Goal: Task Accomplishment & Management: Use online tool/utility

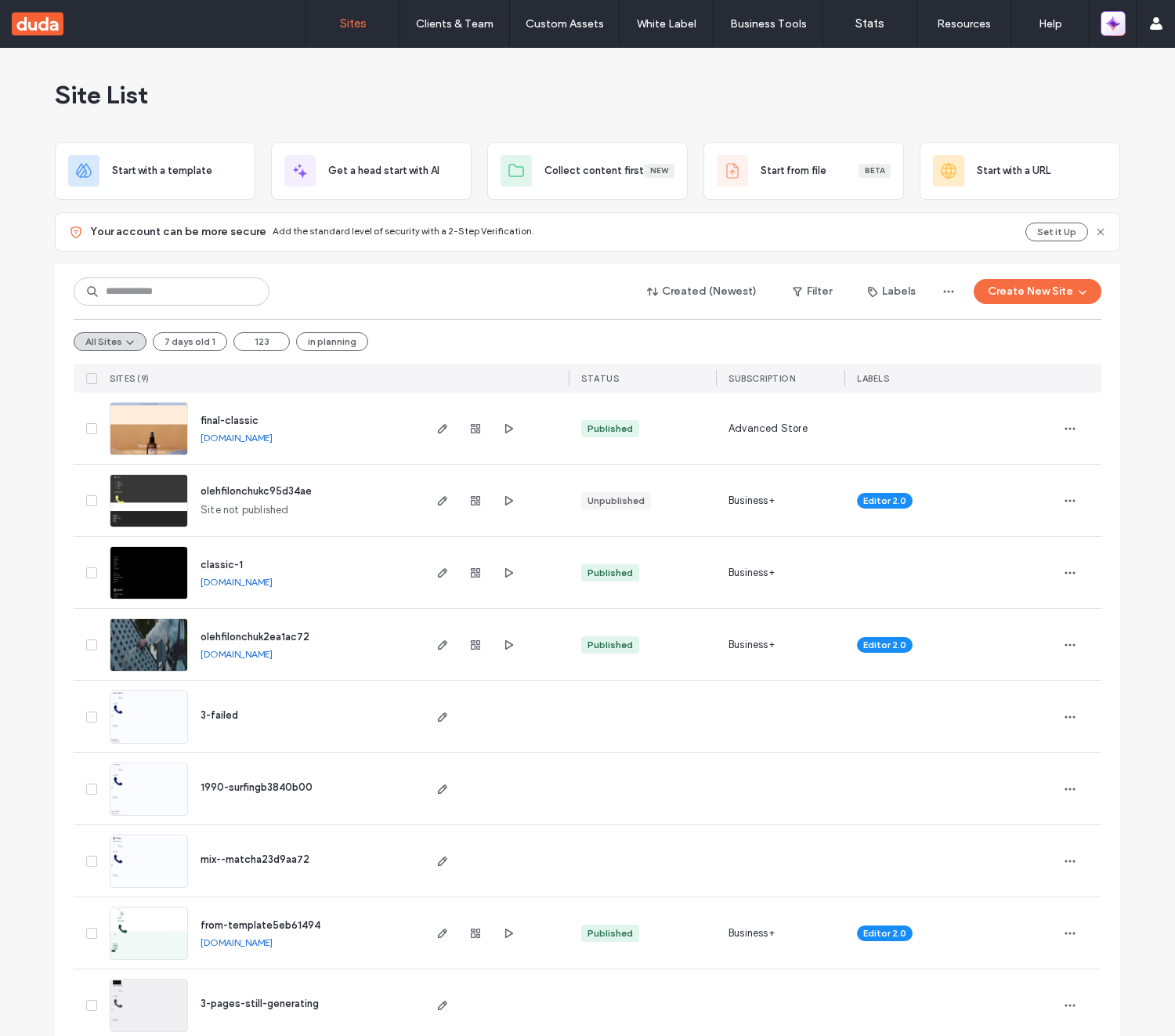
click at [1124, 20] on button "button" at bounding box center [1113, 24] width 25 height 25
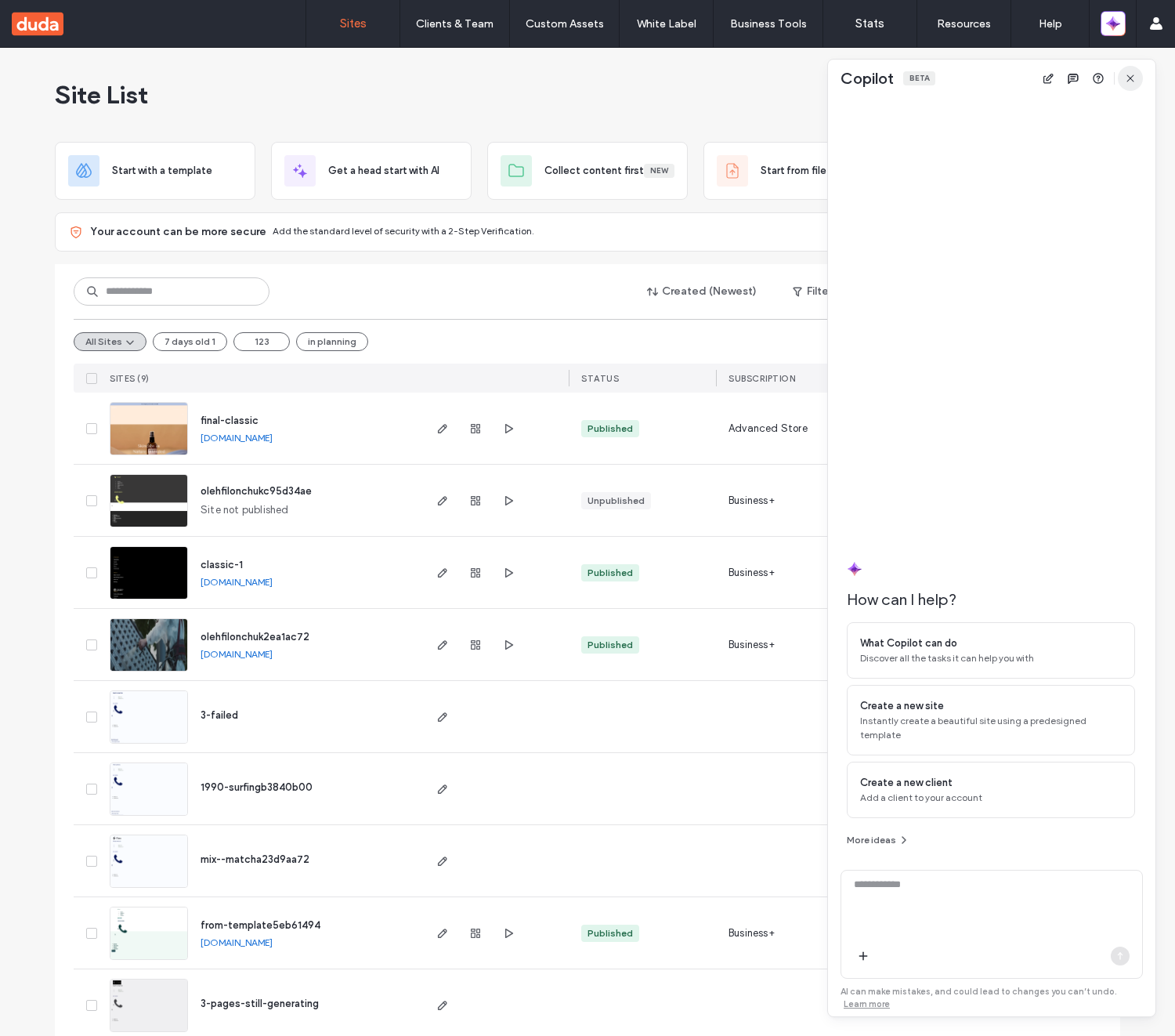
click at [1136, 82] on icon "button" at bounding box center [1130, 78] width 13 height 13
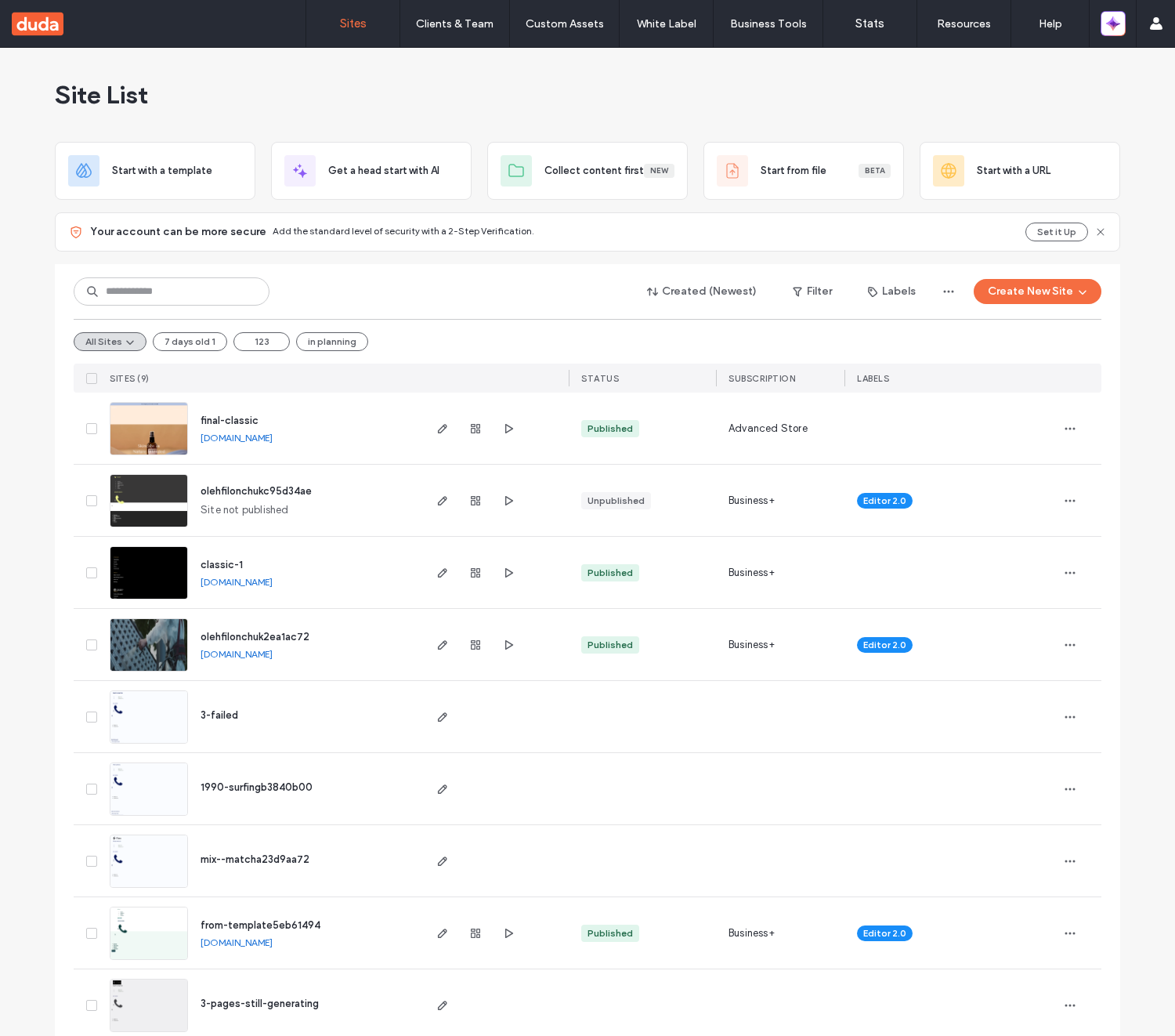
click at [245, 419] on span "final-classic" at bounding box center [229, 420] width 58 height 12
click at [245, 488] on span "olehfilonchukc95d34ae" at bounding box center [256, 491] width 111 height 12
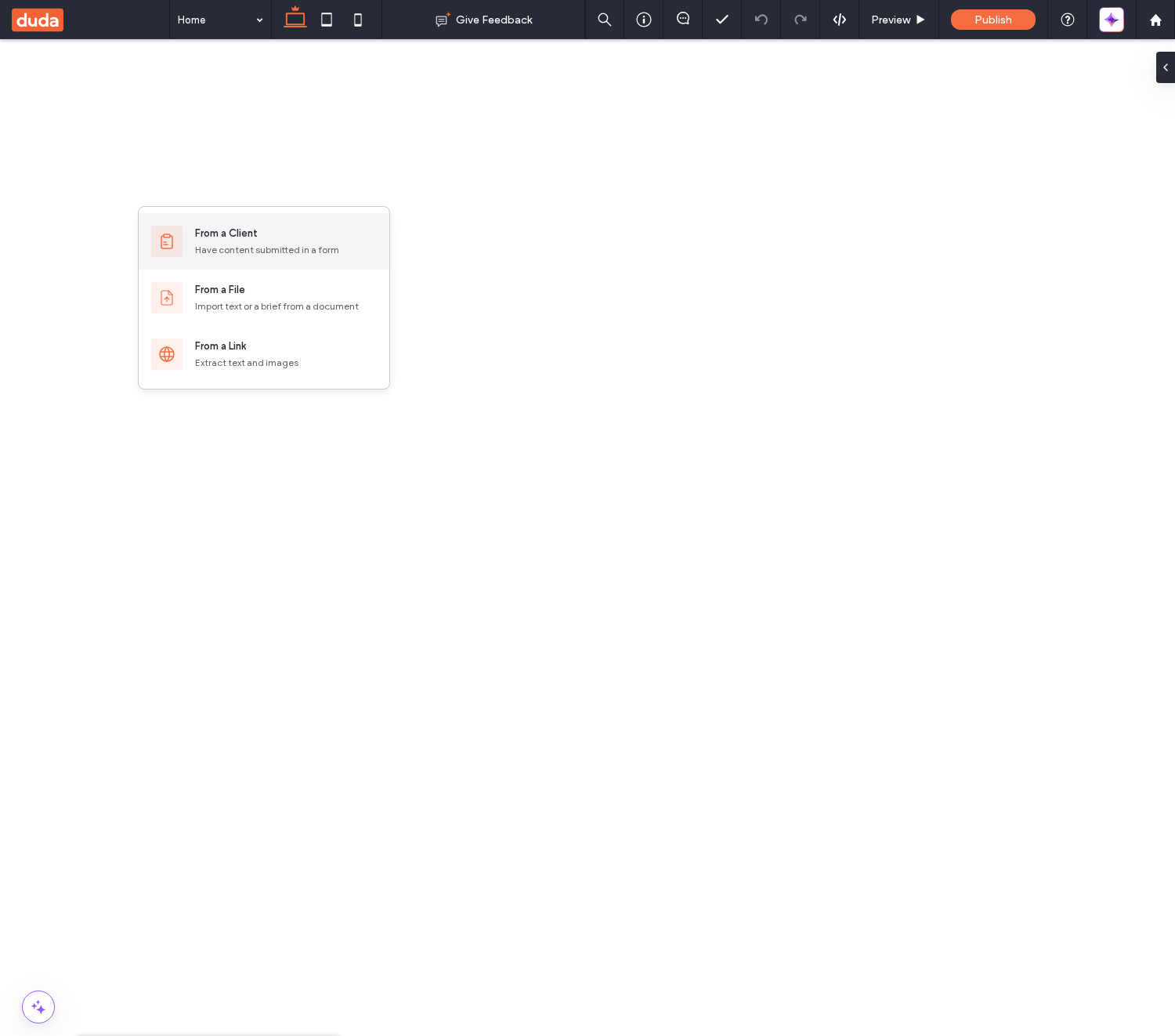
click at [245, 234] on div "From a Client" at bounding box center [227, 234] width 63 height 15
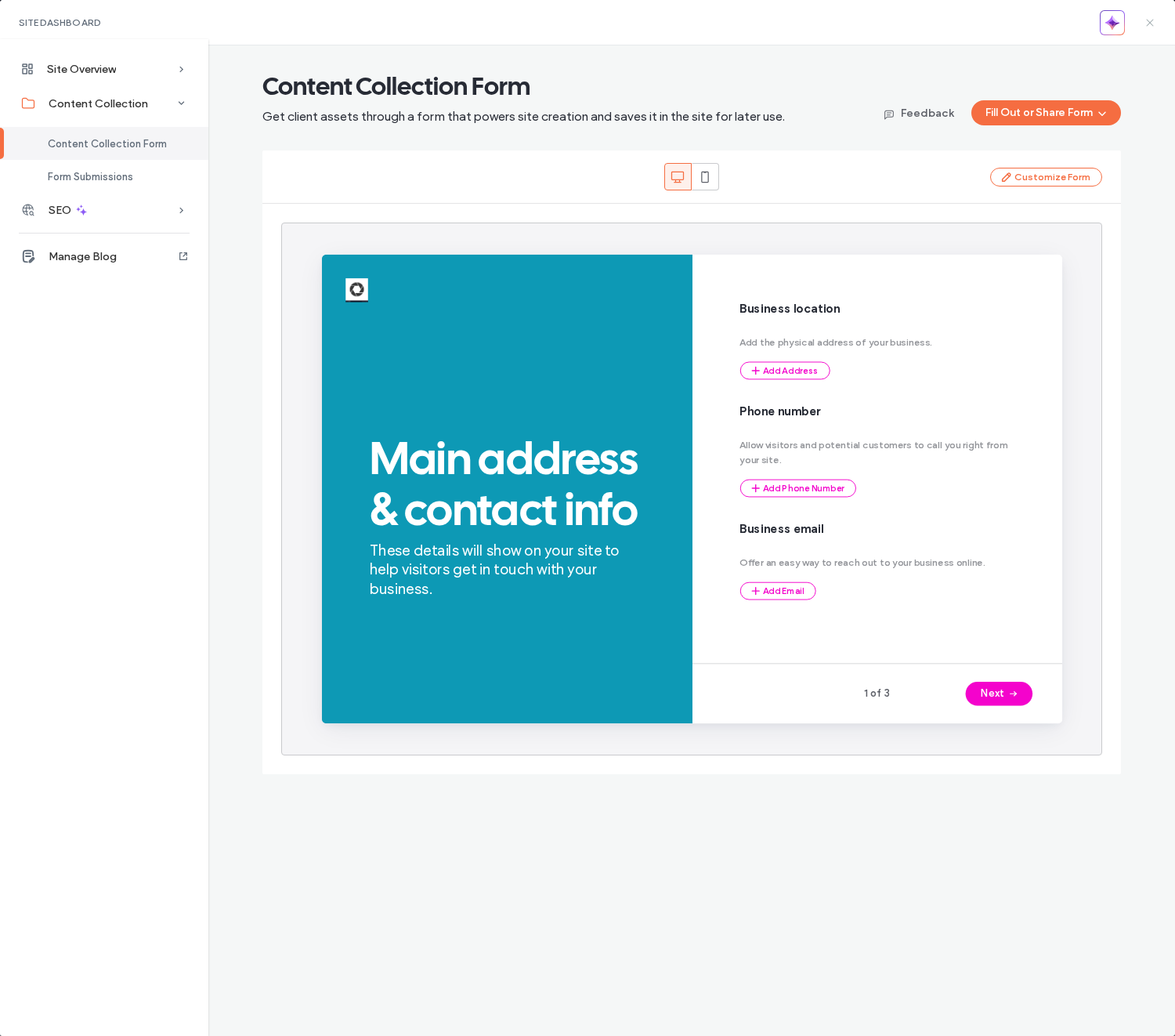
click at [1151, 25] on icon at bounding box center [1150, 22] width 13 height 13
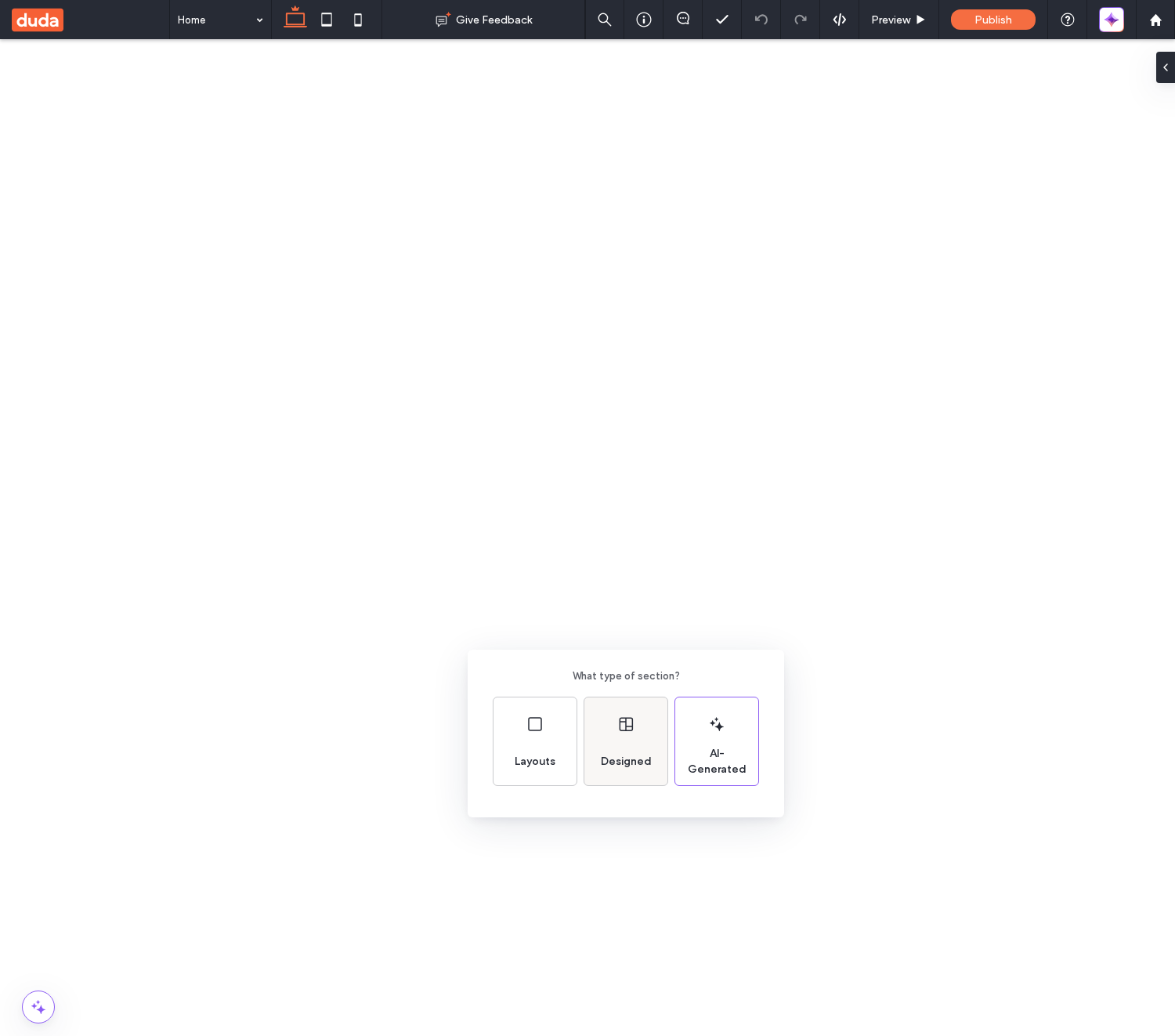
click at [641, 726] on div "Designed" at bounding box center [626, 740] width 83 height 87
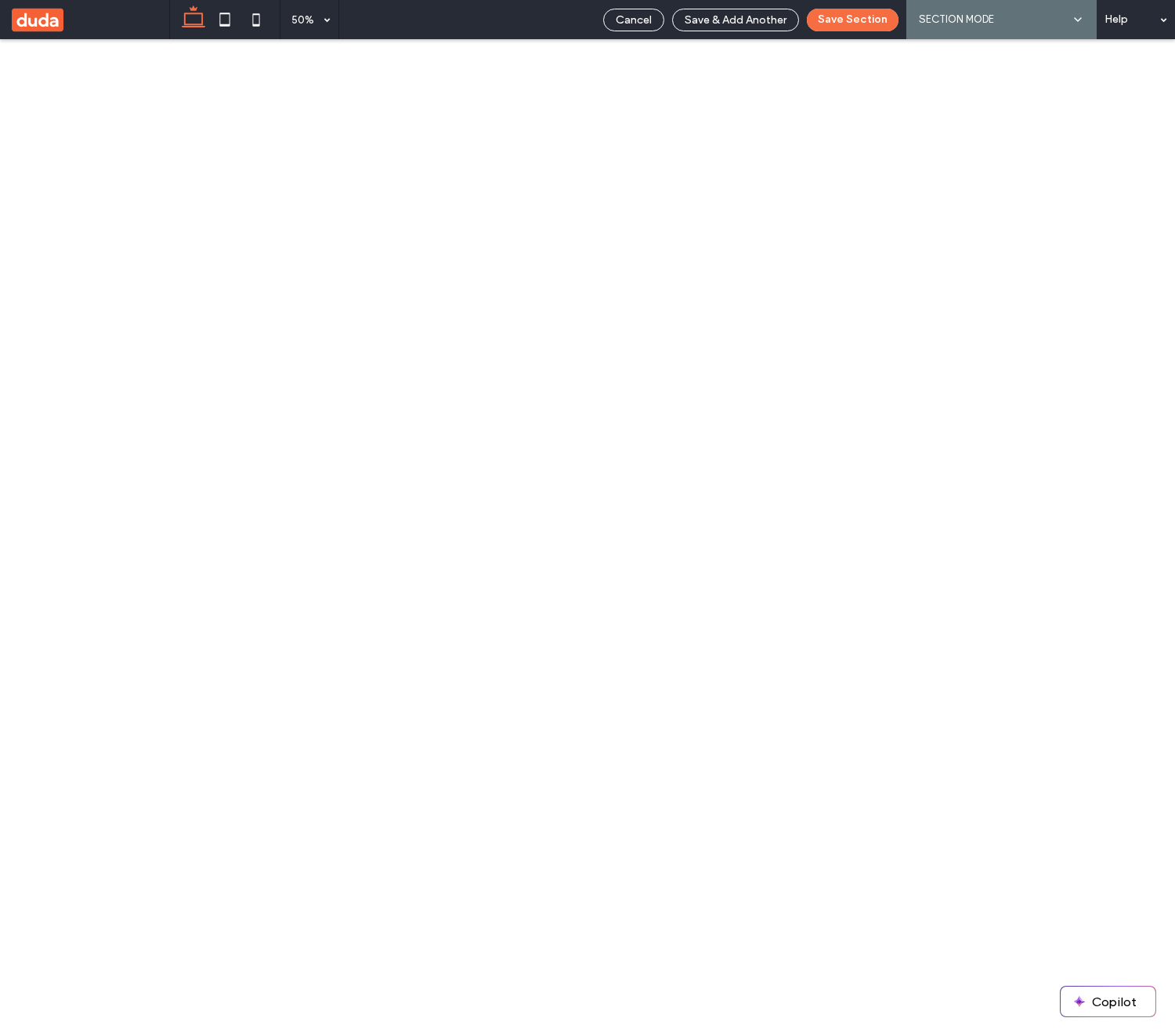
scroll to position [654, 0]
click at [632, 20] on span "Cancel" at bounding box center [633, 20] width 36 height 14
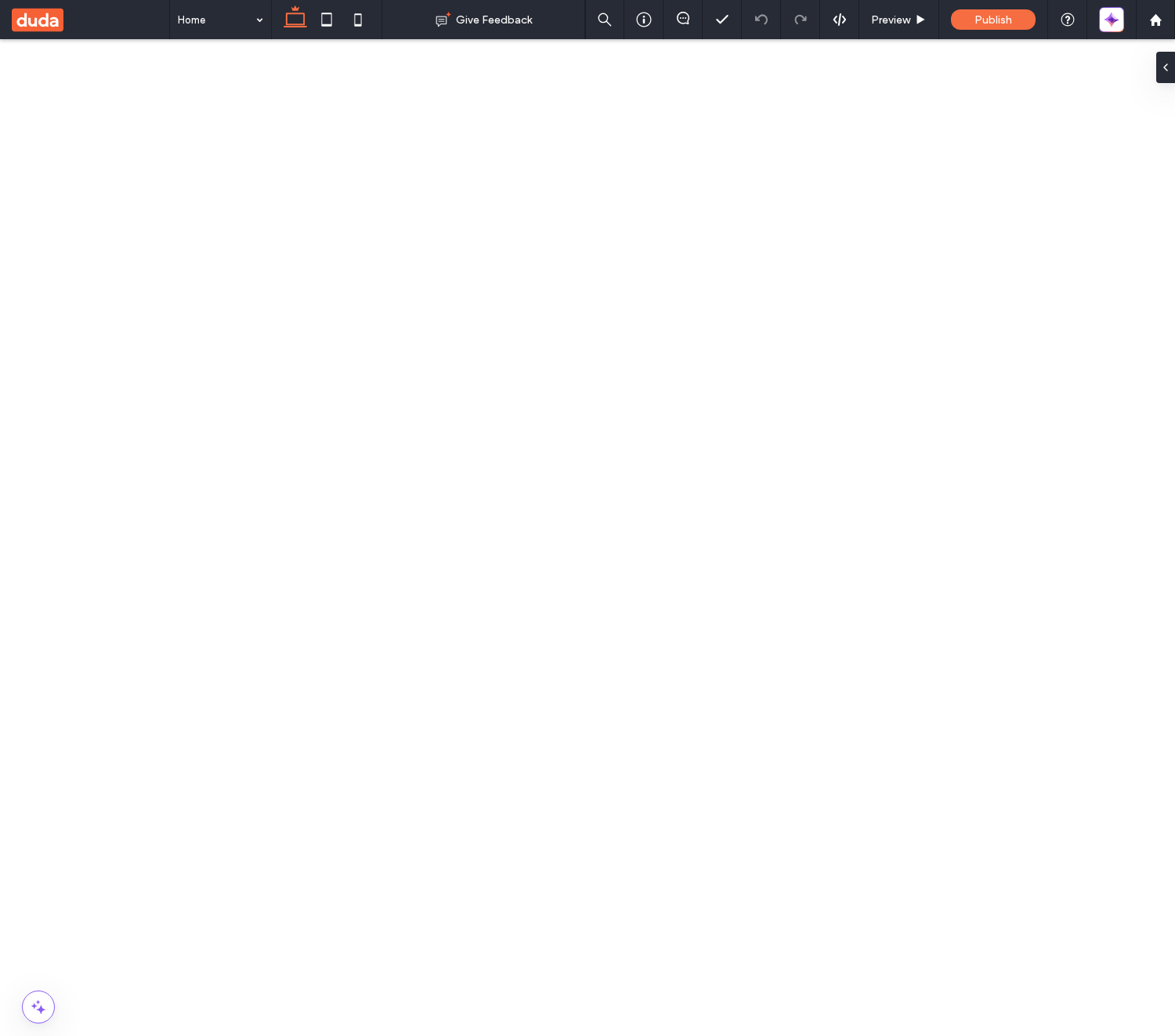
click at [49, 21] on use at bounding box center [37, 20] width 52 height 24
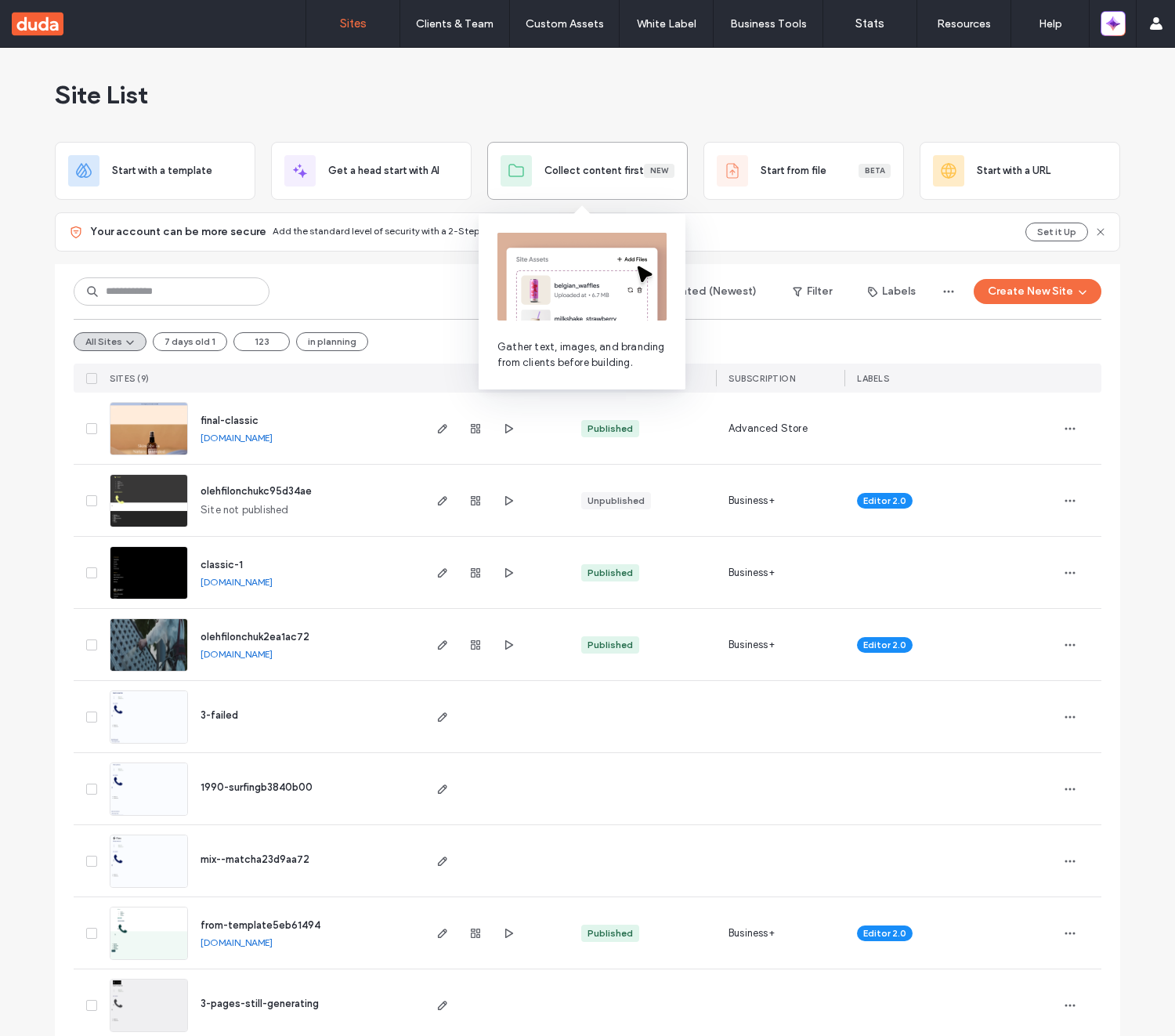
click at [544, 177] on span "Collect content first" at bounding box center [593, 171] width 99 height 15
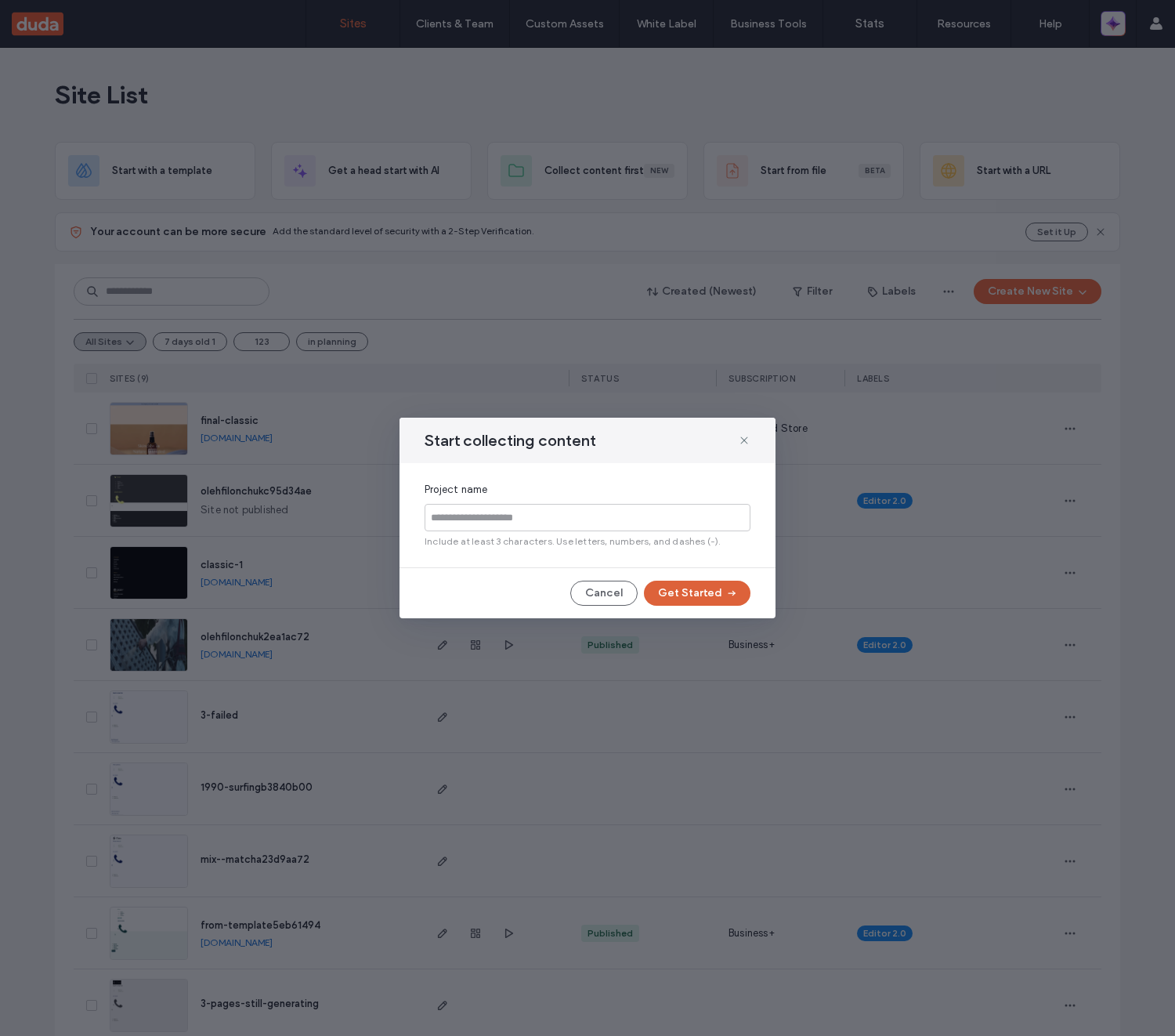
click at [705, 584] on button "Get Started" at bounding box center [696, 594] width 106 height 25
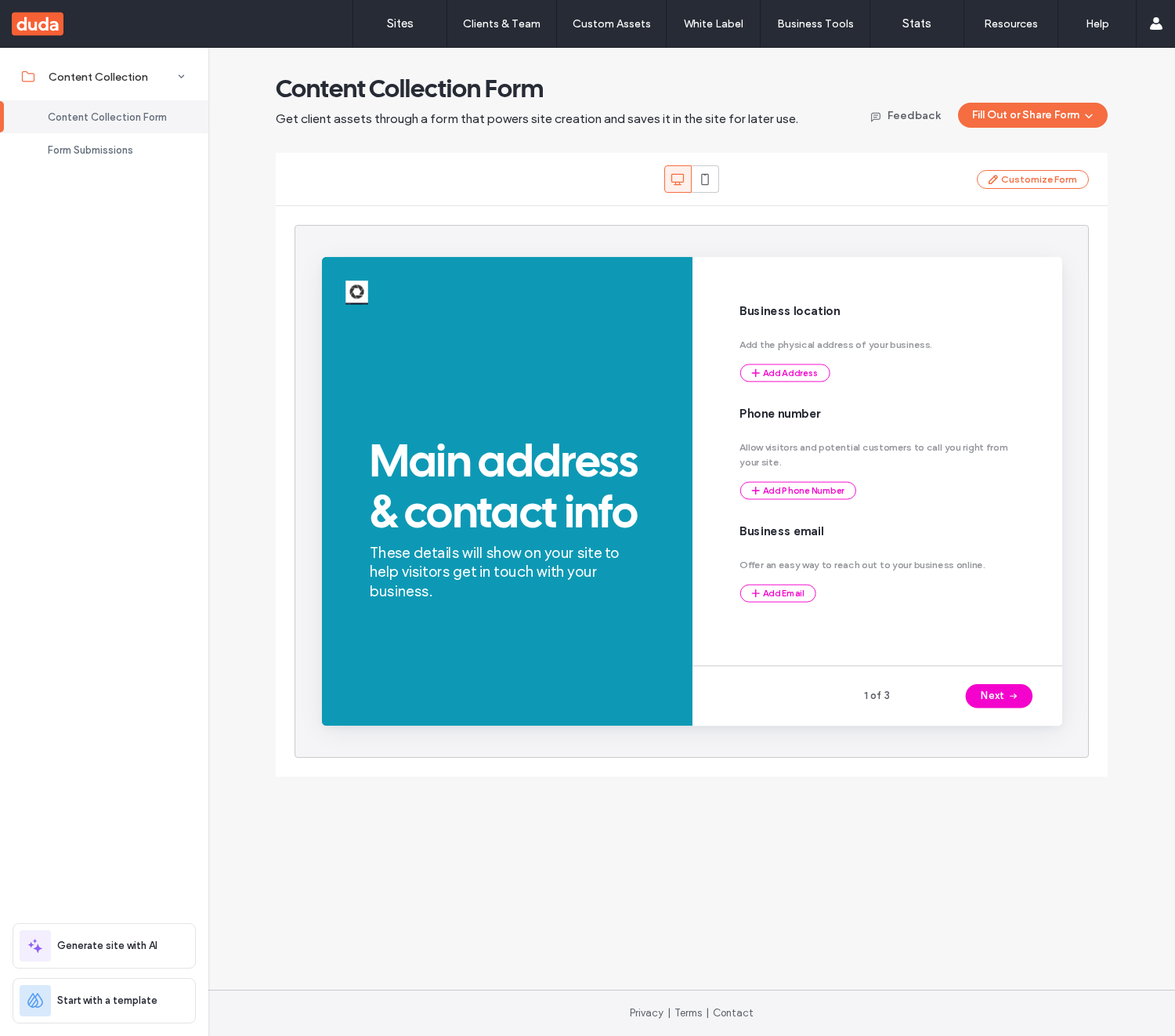
click at [176, 399] on div "Content Collection Content Collection Form Form Submissions Generate site with …" at bounding box center [104, 541] width 208 height 988
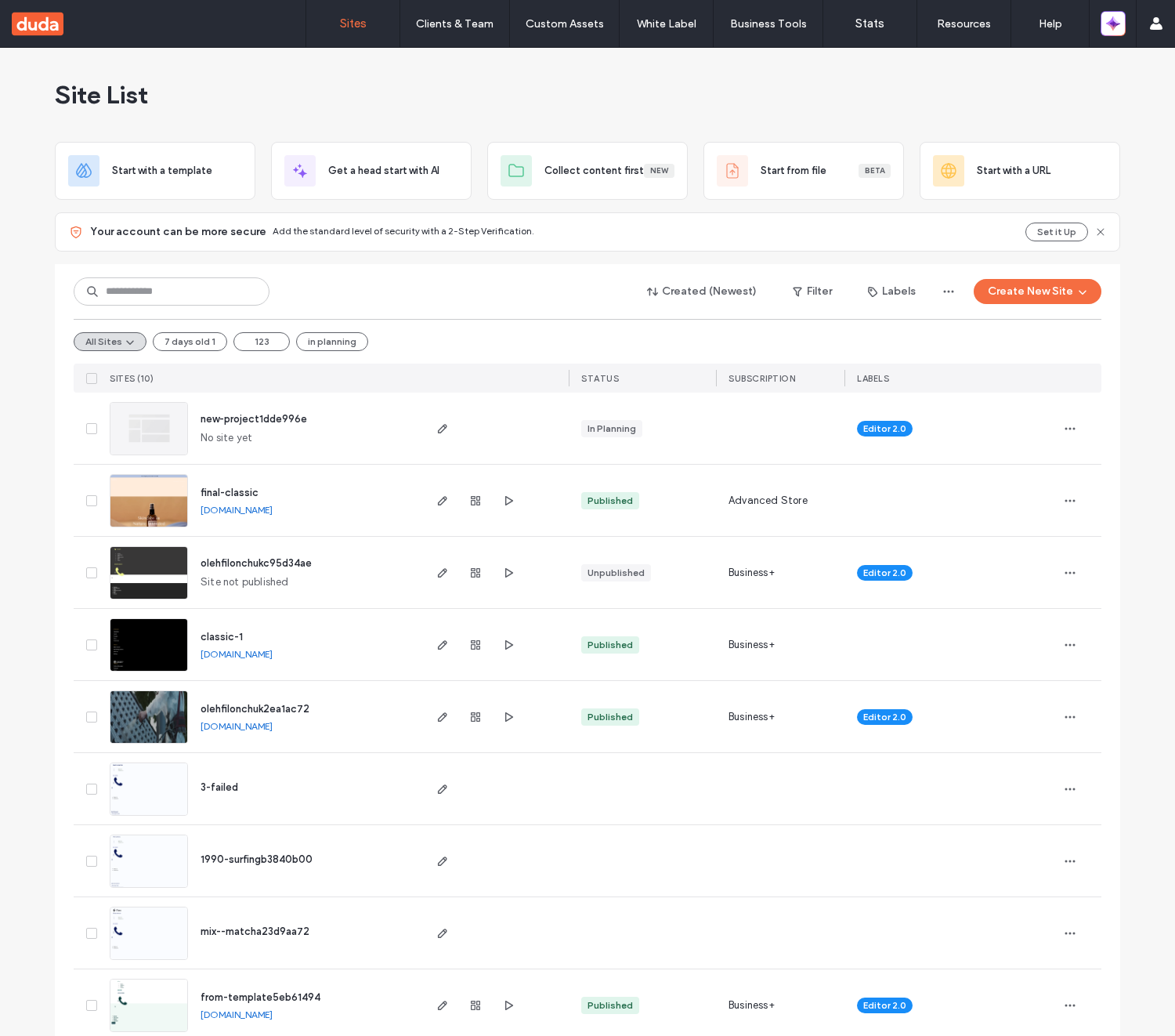
click at [278, 419] on span "new-project1dde996e" at bounding box center [253, 419] width 106 height 12
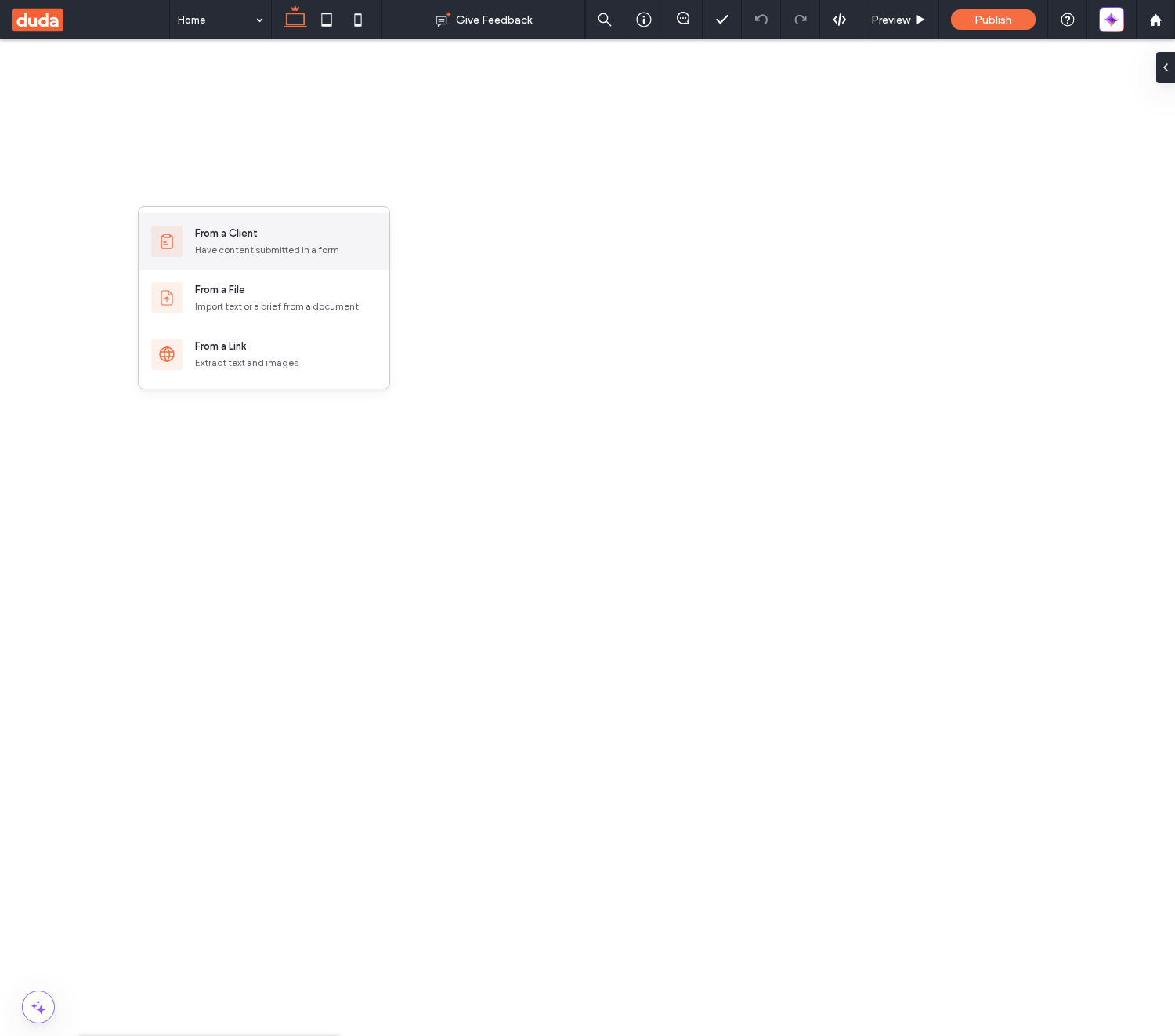
click at [203, 230] on div "From a Client" at bounding box center [227, 234] width 63 height 15
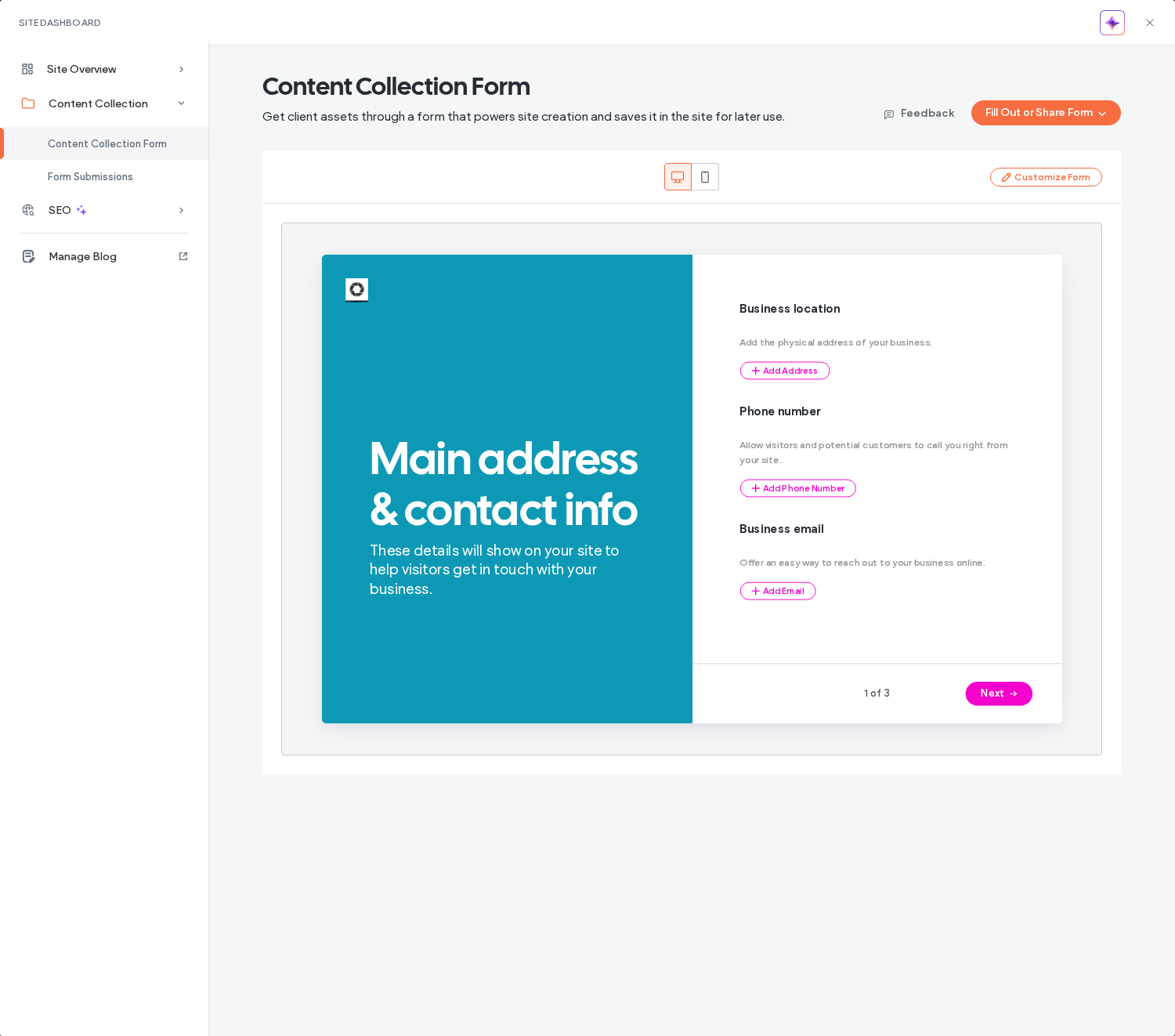
click at [254, 53] on div "Content Collection Form Get client assets through a form that powers site creat…" at bounding box center [691, 541] width 896 height 990
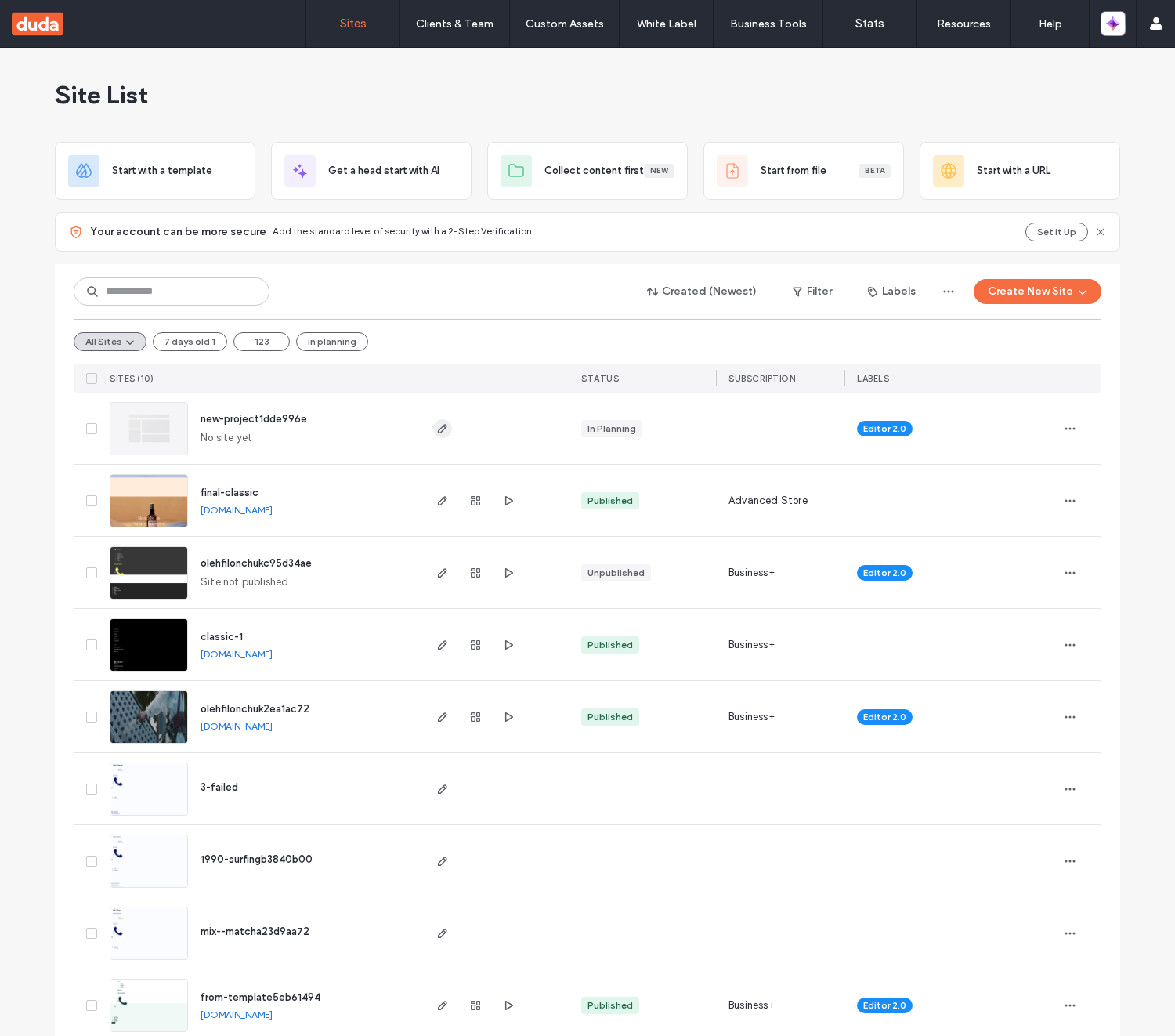
click at [436, 431] on icon "button" at bounding box center [442, 428] width 13 height 13
click at [475, 566] on icon "button" at bounding box center [475, 572] width 13 height 13
